Goal: Obtain resource: Download file/media

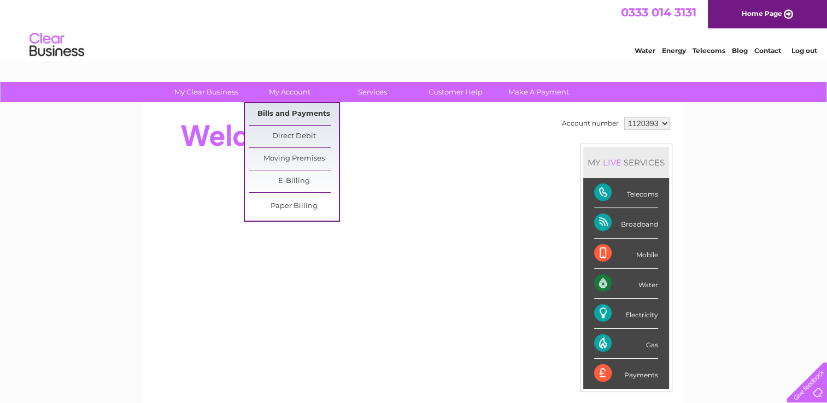
click at [286, 117] on link "Bills and Payments" at bounding box center [294, 114] width 90 height 22
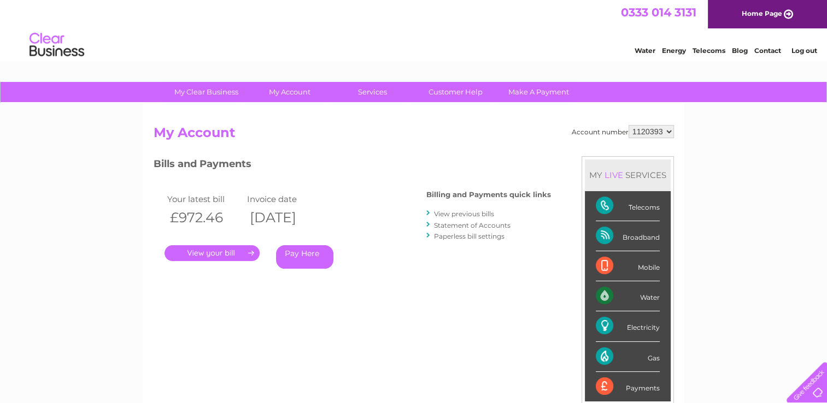
click at [236, 252] on link "." at bounding box center [211, 253] width 95 height 16
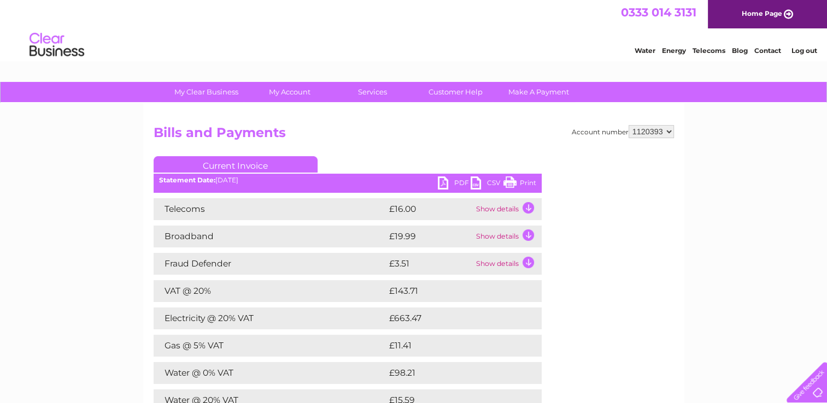
click at [486, 213] on td "Show details" at bounding box center [507, 209] width 68 height 22
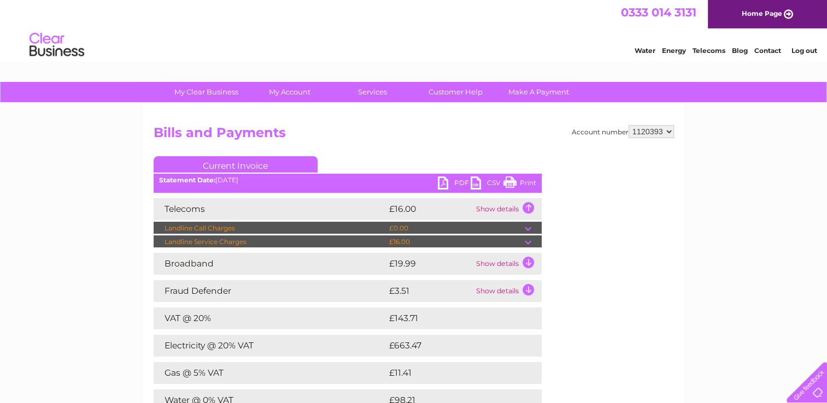
click at [412, 119] on div "Account number 1120393 Bills and Payments Current Invoice PDF CSV Print" at bounding box center [413, 313] width 541 height 421
click at [704, 229] on div "My Clear Business Login Details My Details My Preferences Link Account My Accou…" at bounding box center [413, 396] width 827 height 629
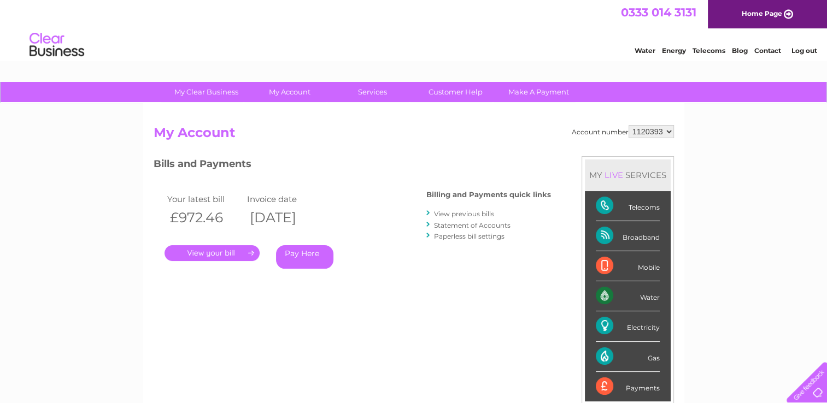
click at [475, 214] on link "View previous bills" at bounding box center [464, 214] width 60 height 8
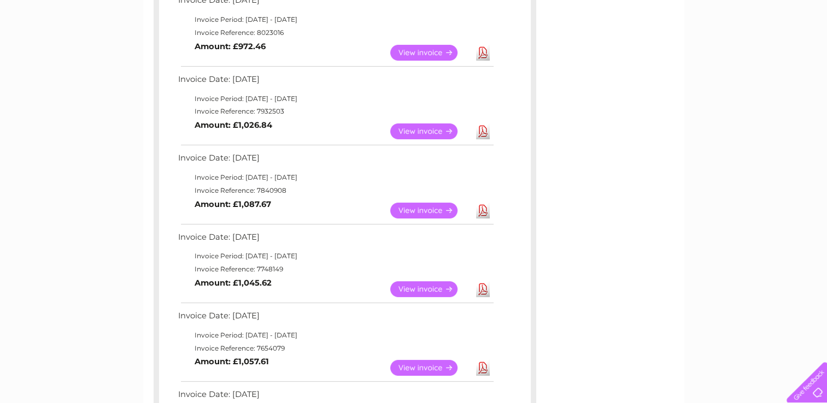
scroll to position [210, 0]
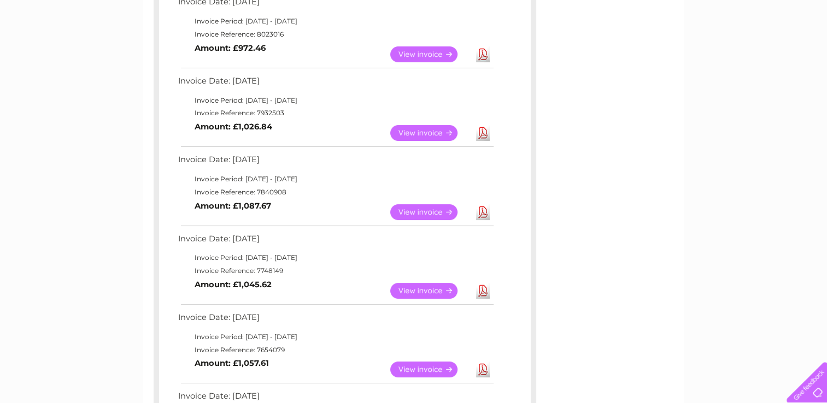
click at [483, 215] on link "Download" at bounding box center [483, 212] width 14 height 16
click at [413, 213] on link "View" at bounding box center [430, 212] width 80 height 16
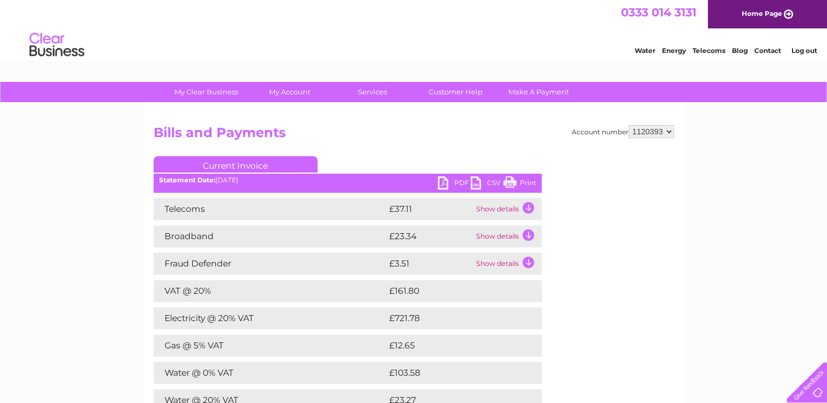
click at [479, 183] on link "CSV" at bounding box center [486, 184] width 33 height 16
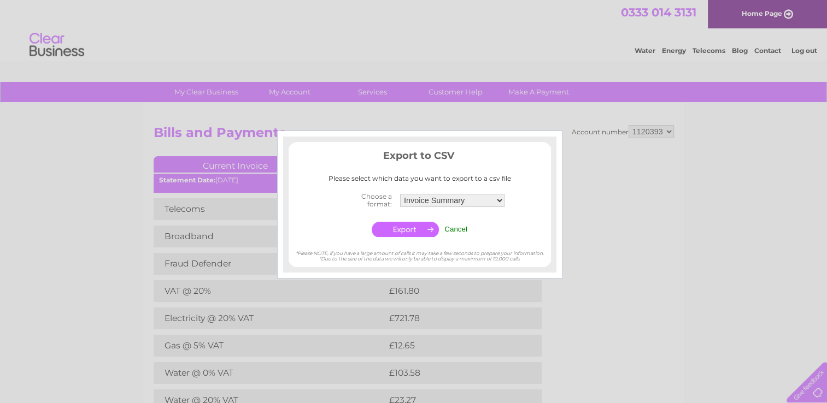
click at [642, 158] on div at bounding box center [413, 201] width 827 height 403
click at [460, 228] on input "Cancel" at bounding box center [455, 229] width 23 height 8
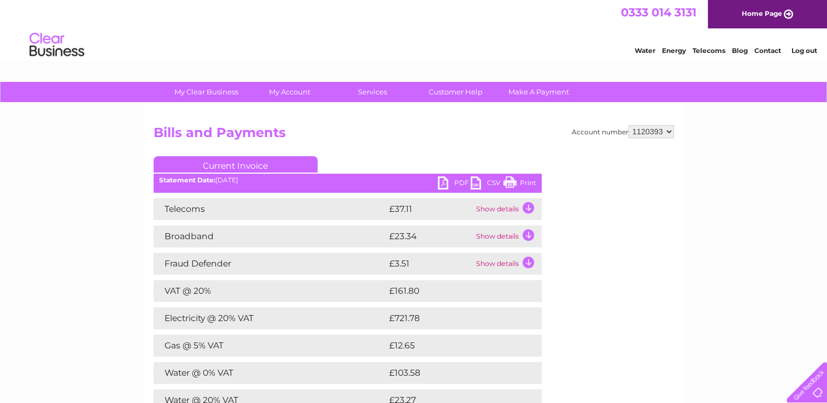
click at [454, 184] on link "PDF" at bounding box center [454, 184] width 33 height 16
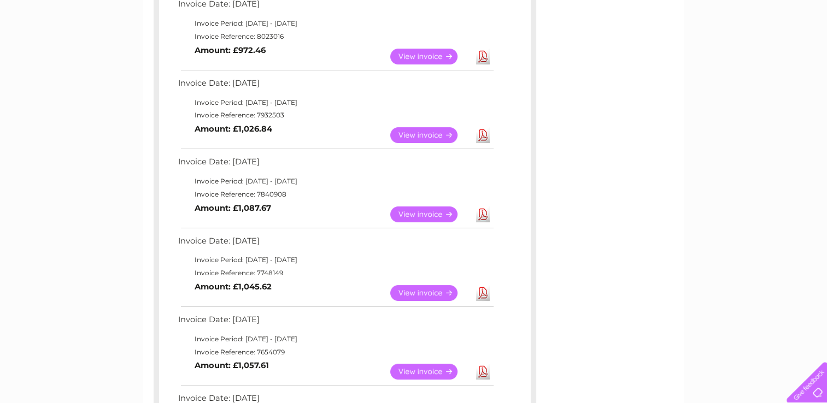
click at [433, 134] on link "View" at bounding box center [430, 135] width 80 height 16
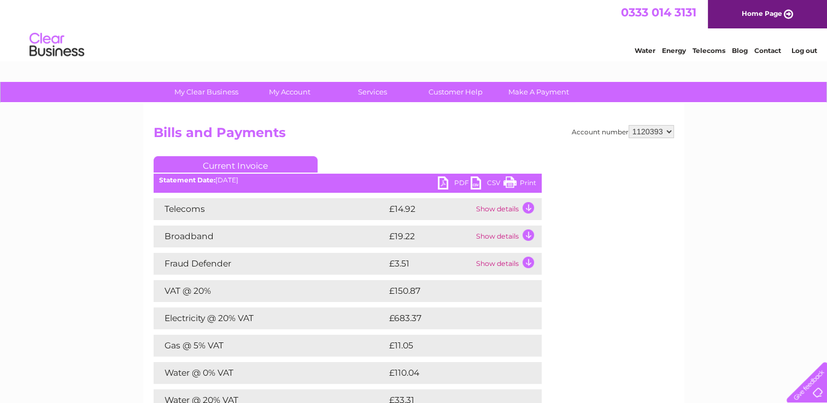
click at [450, 180] on link "PDF" at bounding box center [454, 184] width 33 height 16
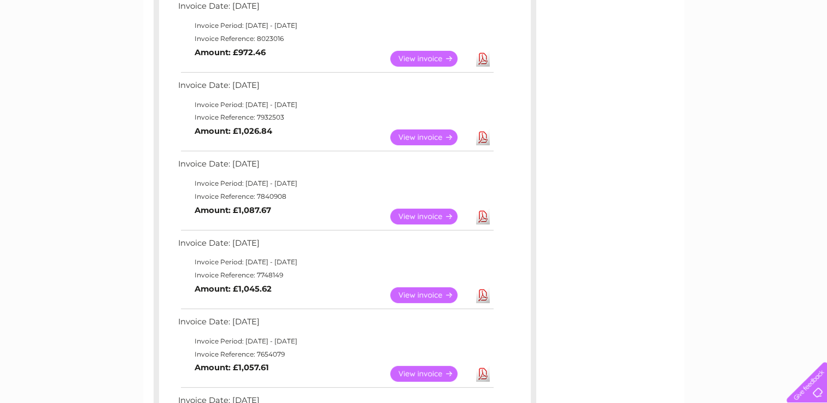
click at [488, 57] on link "Download" at bounding box center [483, 59] width 14 height 16
